Goal: Task Accomplishment & Management: Manage account settings

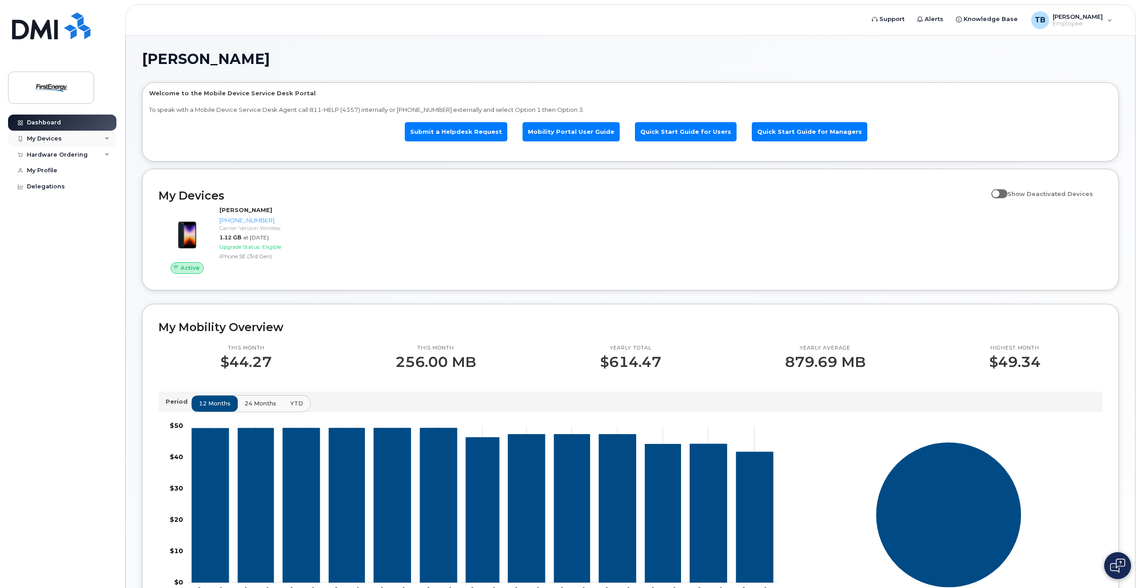
click at [107, 137] on icon at bounding box center [107, 139] width 4 height 4
click at [55, 223] on div "My Profile" at bounding box center [42, 219] width 30 height 7
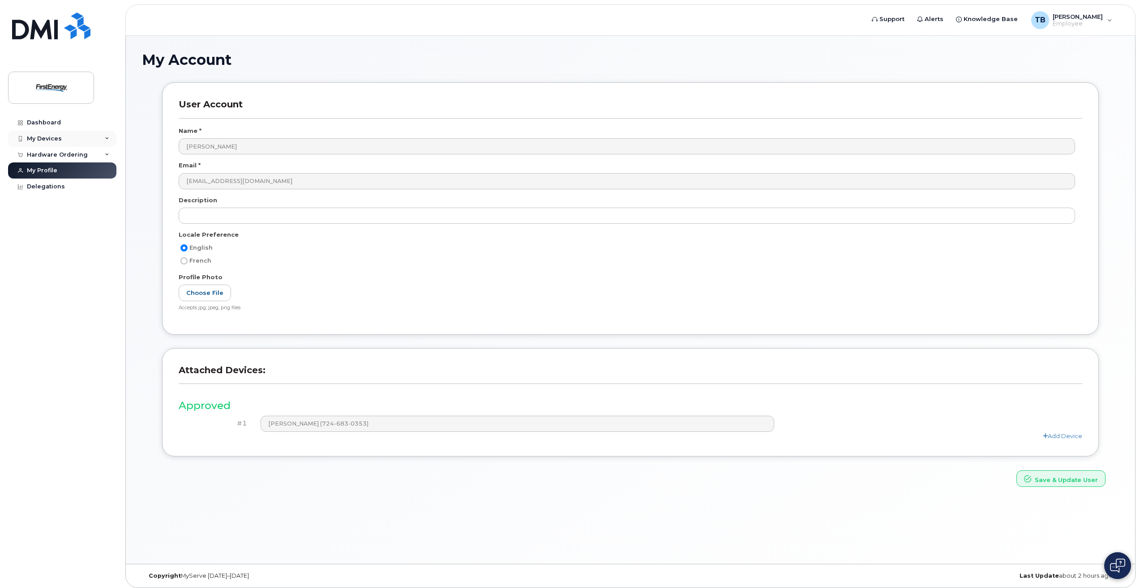
click at [73, 136] on div "My Devices" at bounding box center [62, 139] width 108 height 16
click at [69, 172] on div "[PHONE_NUMBER]" at bounding box center [82, 172] width 55 height 8
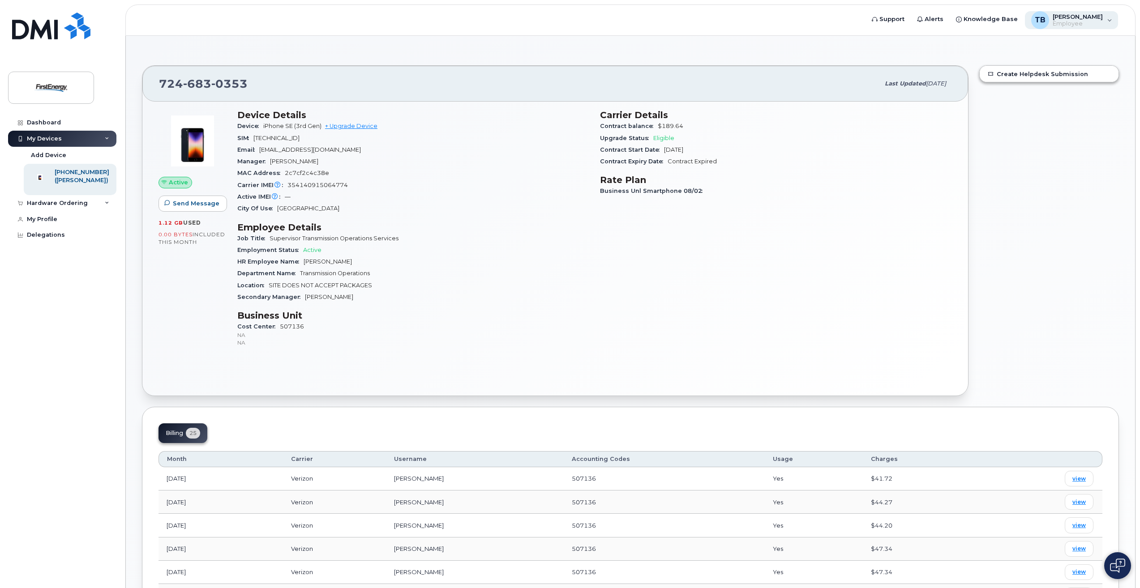
click at [1082, 25] on span "Employee" at bounding box center [1078, 23] width 50 height 7
click at [1021, 91] on div "Sign out" at bounding box center [1053, 92] width 129 height 17
